Goal: Obtain resource: Obtain resource

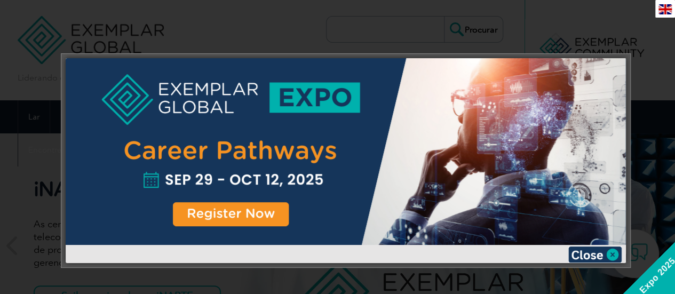
click at [608, 256] on img at bounding box center [594, 255] width 53 height 16
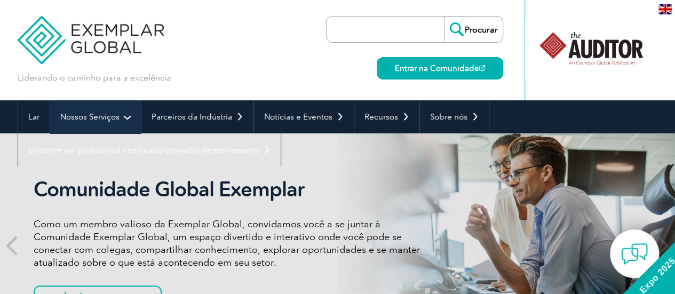
click at [115, 118] on font "Nossos Serviços" at bounding box center [89, 117] width 59 height 10
click at [122, 117] on link "Nossos Serviços" at bounding box center [95, 116] width 91 height 33
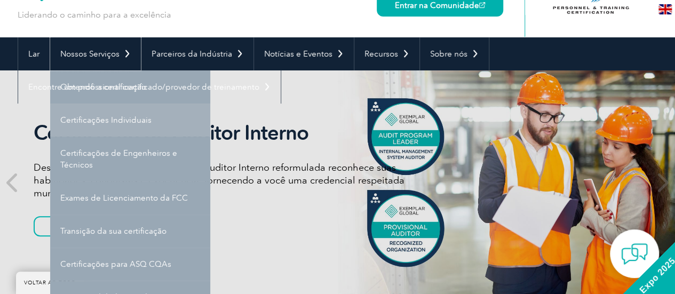
scroll to position [53, 0]
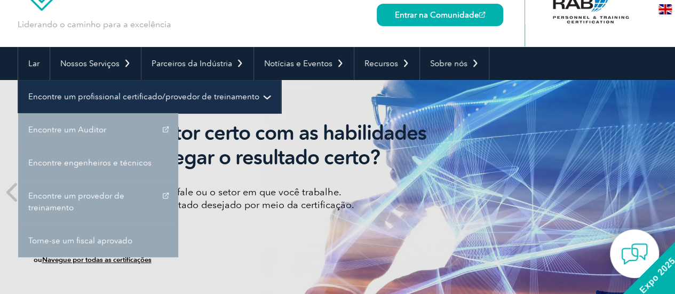
click at [151, 100] on font "Encontre um profissional certificado/provedor de treinamento" at bounding box center [143, 97] width 231 height 10
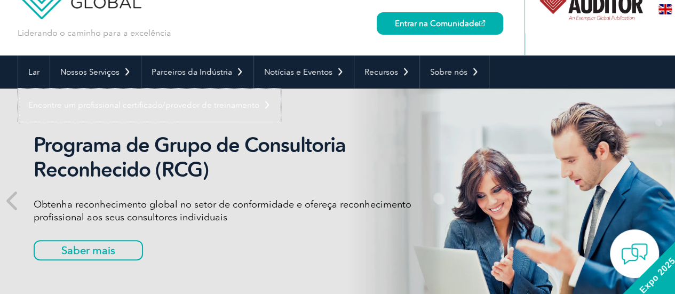
scroll to position [107, 0]
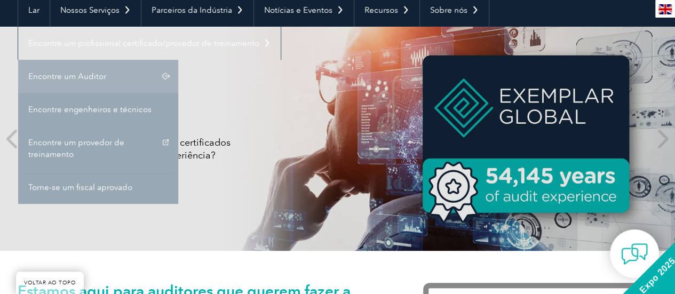
click at [59, 77] on font "Encontre um Auditor" at bounding box center [67, 77] width 78 height 10
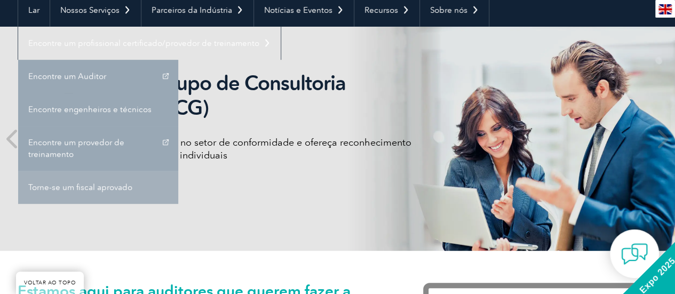
click at [110, 190] on font "Torne-se um fiscal aprovado" at bounding box center [80, 188] width 104 height 10
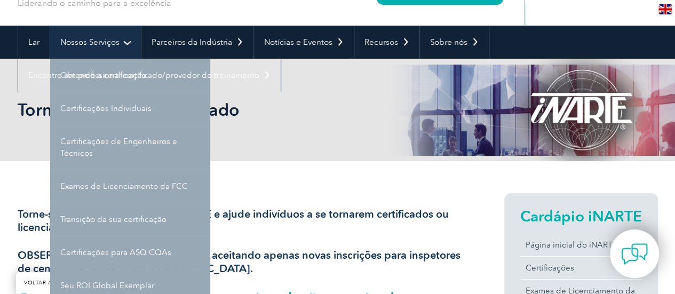
scroll to position [128, 0]
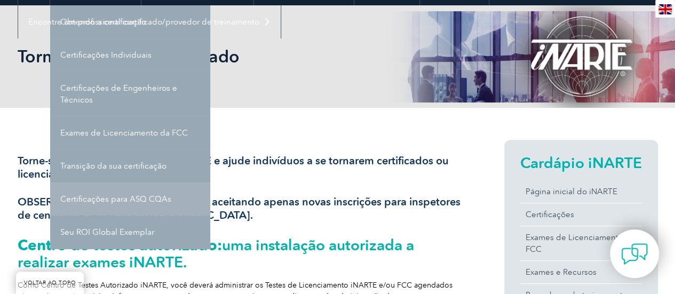
click at [148, 200] on font "Certificações para ASQ CQAs" at bounding box center [115, 199] width 111 height 10
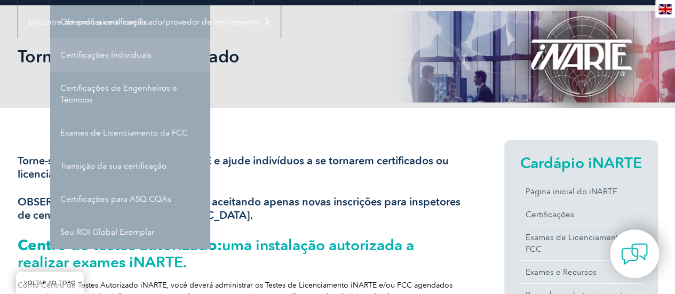
click at [136, 60] on link "Certificações Individuais" at bounding box center [130, 54] width 160 height 33
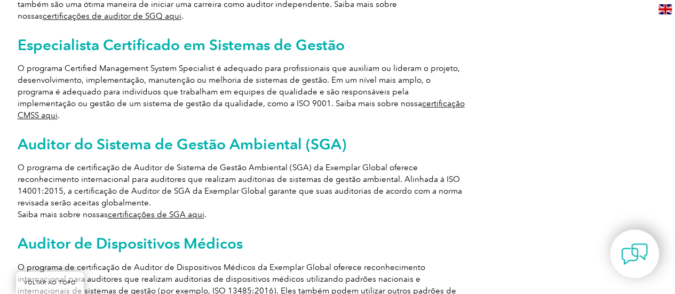
scroll to position [854, 0]
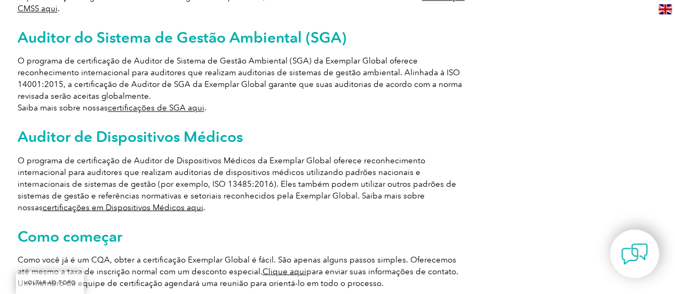
click at [141, 103] on font "certificações de SGA aqui" at bounding box center [156, 108] width 97 height 10
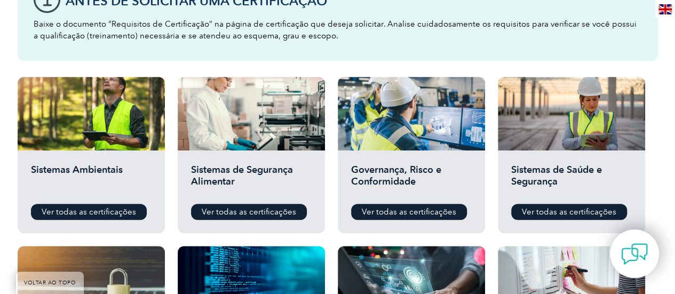
scroll to position [427, 0]
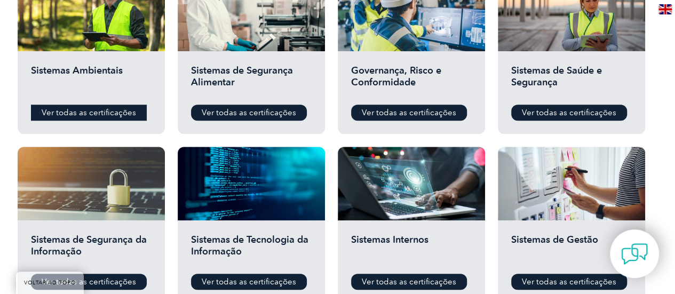
click at [84, 112] on font "Ver todas as certificações" at bounding box center [89, 113] width 94 height 10
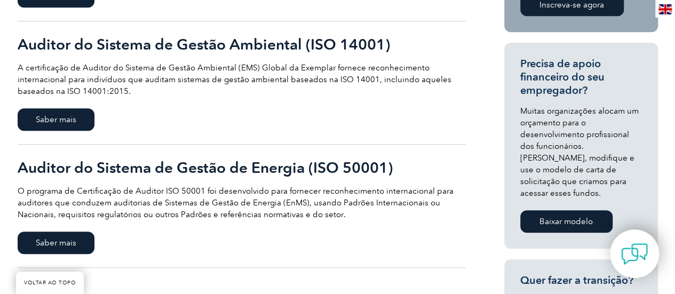
scroll to position [320, 0]
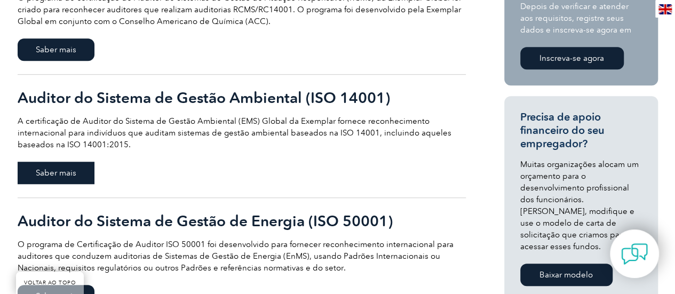
click at [49, 170] on font "Saber mais" at bounding box center [56, 173] width 41 height 10
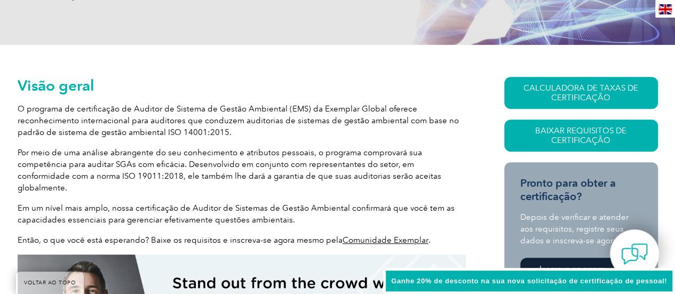
scroll to position [267, 0]
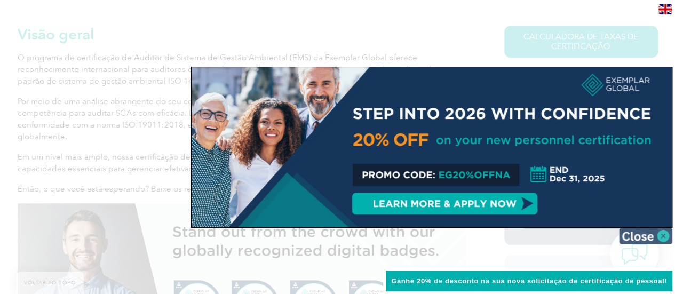
click at [653, 237] on img at bounding box center [645, 236] width 53 height 16
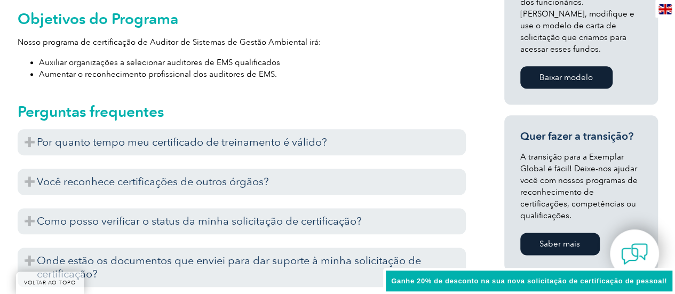
scroll to position [640, 0]
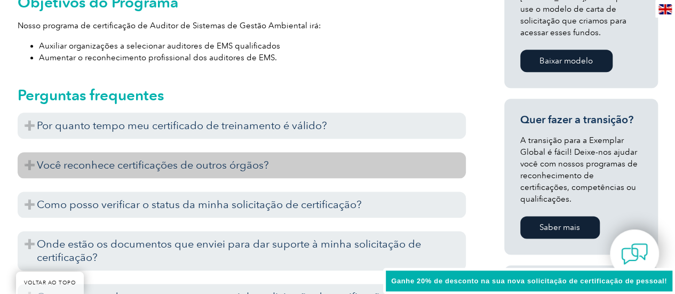
click at [251, 158] on font "Você reconhece certificações de outros órgãos?" at bounding box center [153, 164] width 232 height 13
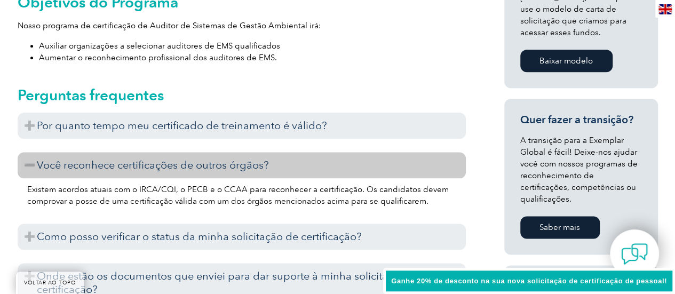
click at [252, 158] on font "Você reconhece certificações de outros órgãos?" at bounding box center [153, 164] width 232 height 13
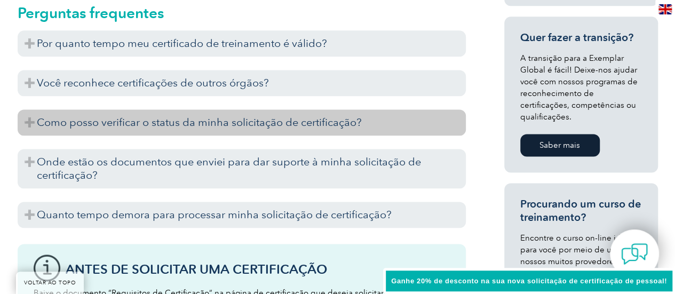
scroll to position [747, 0]
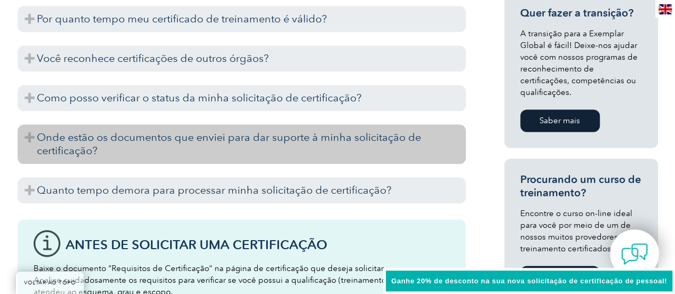
click at [410, 136] on h3 "Onde estão os documentos que enviei para dar suporte à minha solicitação de cer…" at bounding box center [242, 143] width 448 height 39
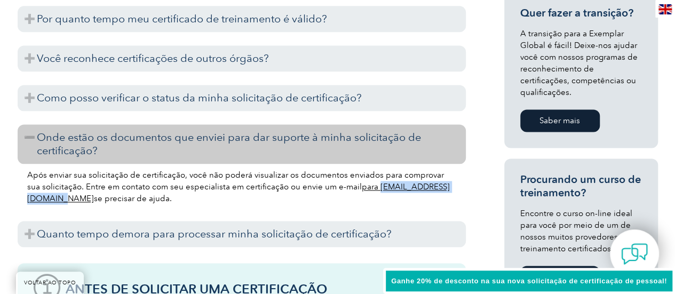
drag, startPoint x: 461, startPoint y: 176, endPoint x: 358, endPoint y: 176, distance: 103.0
click at [358, 176] on div "Após enviar sua solicitação de certificação, você não poderá visualizar os docu…" at bounding box center [242, 188] width 448 height 49
copy font "info@exemplarglobal.org"
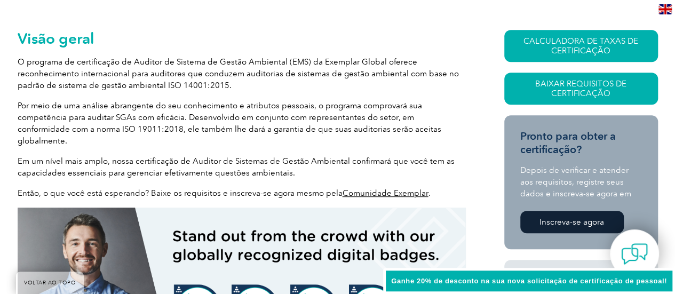
scroll to position [213, 0]
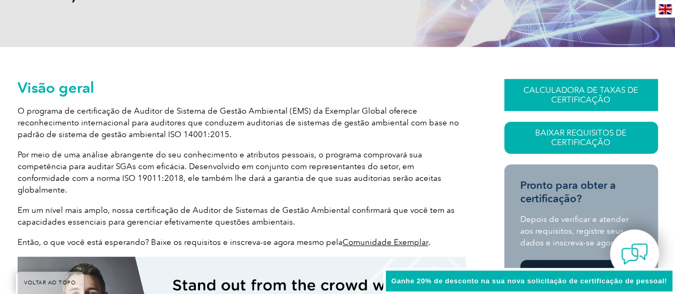
click at [558, 91] on font "CALCULADORA DE TAXAS DE CERTIFICAÇÃO" at bounding box center [580, 94] width 115 height 19
click at [561, 132] on font "Baixar Requisitos de Certificação" at bounding box center [580, 137] width 91 height 19
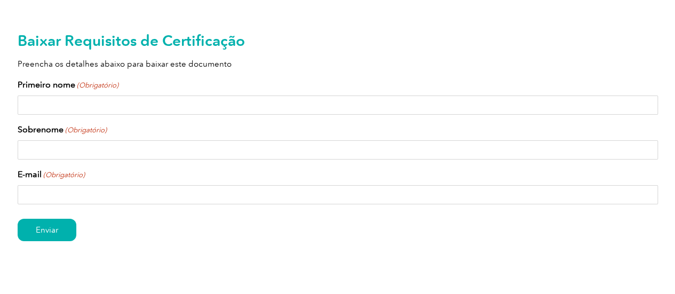
click at [276, 108] on input "Primeiro nome (Obrigatório)" at bounding box center [338, 105] width 640 height 19
type input "ROBERTA"
type input "KAUFMANN"
type input "Contato@bio.solar"
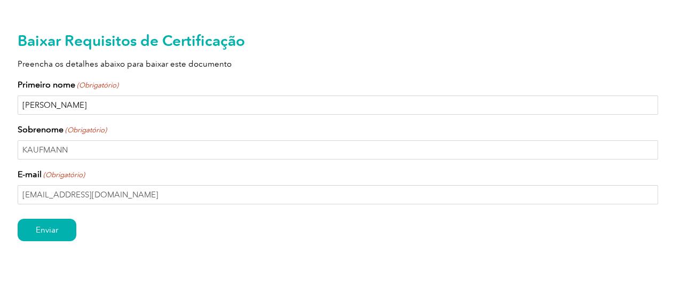
click at [136, 109] on input "ROBERTA" at bounding box center [338, 105] width 640 height 19
click at [208, 86] on div "Primeiro nome (Obrigatório) ROBERTA" at bounding box center [338, 96] width 640 height 36
click at [138, 152] on input "KAUFMANN" at bounding box center [338, 149] width 640 height 19
click at [312, 184] on div "E-mail (Obrigatório) Contato@bio.solar" at bounding box center [338, 186] width 640 height 36
click at [303, 195] on input "Contato@bio.solar" at bounding box center [338, 194] width 640 height 19
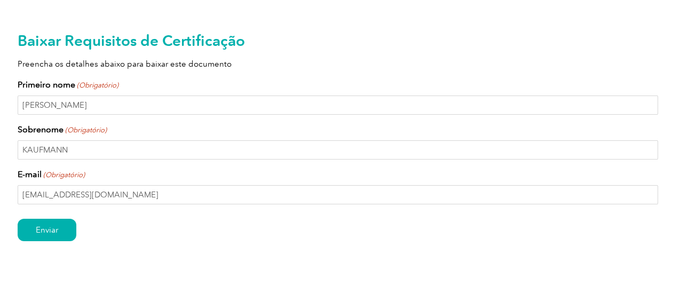
click at [238, 253] on div "Baixar Requisitos de Certificação Preencha os detalhes abaixo para baixar este …" at bounding box center [338, 153] width 640 height 307
click at [58, 225] on input "Enviar" at bounding box center [47, 230] width 59 height 22
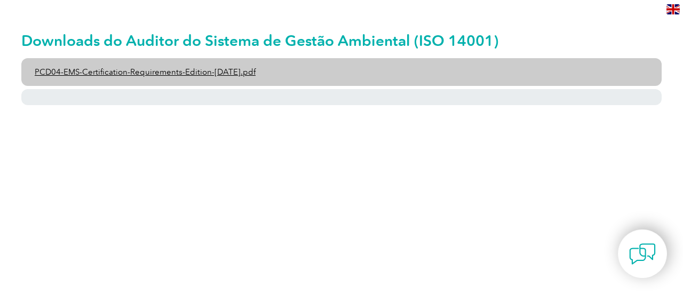
click at [157, 69] on font "PCD04-EMS-Certification-Requirements-Edition-[DATE].pdf" at bounding box center [145, 72] width 221 height 10
